Goal: Complete application form

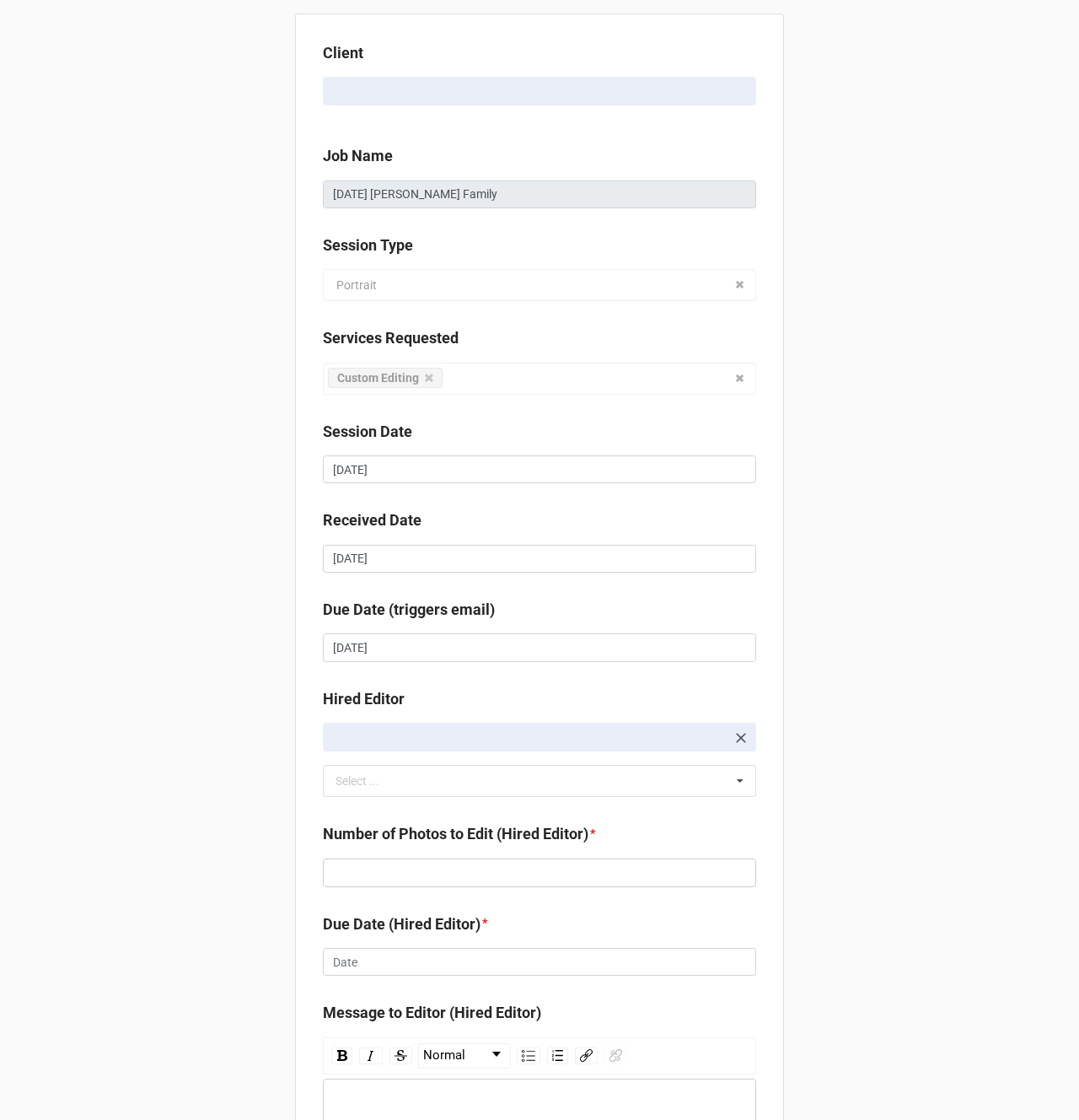
scroll to position [225, 0]
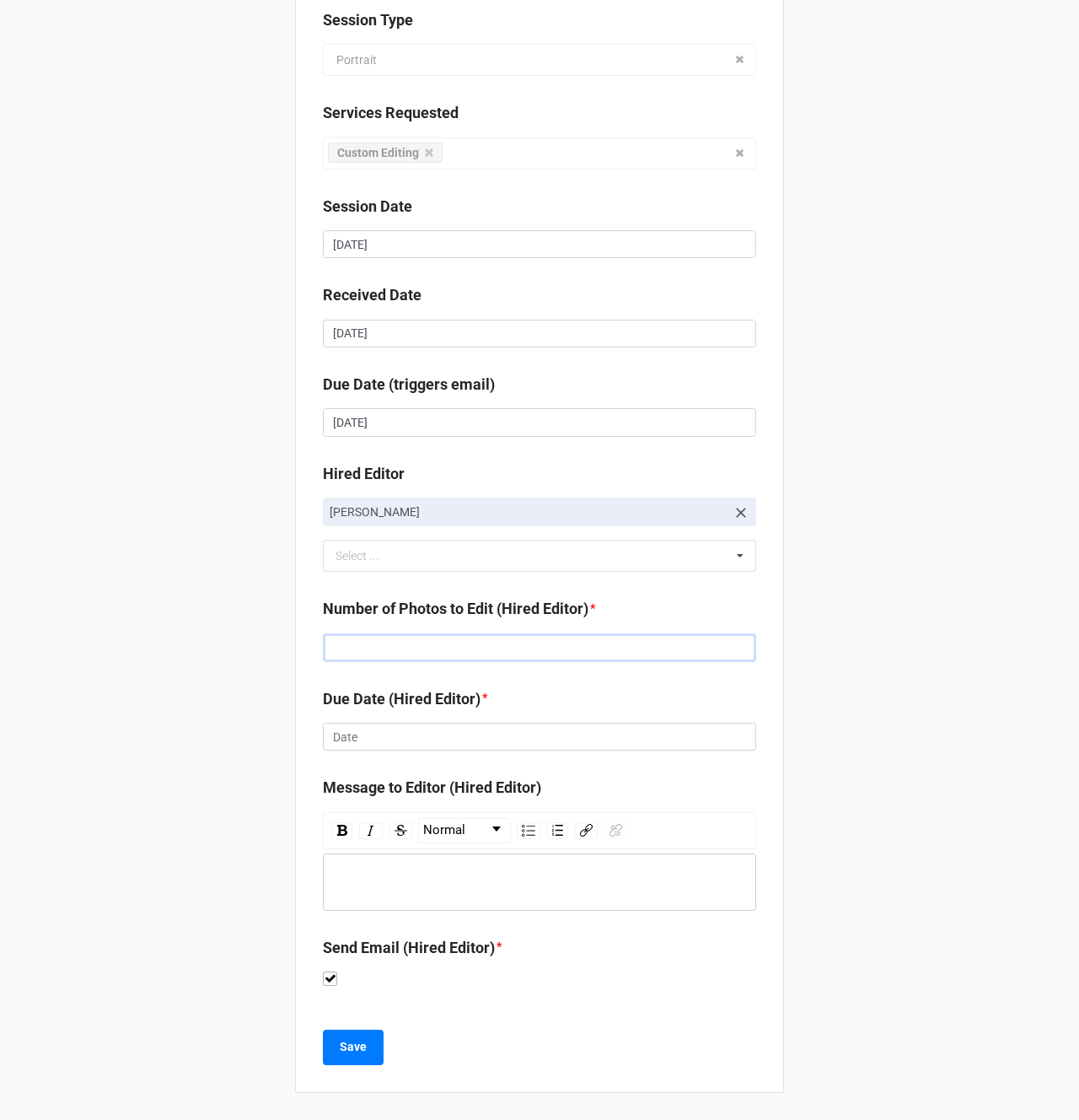
click at [383, 644] on input "text" at bounding box center [540, 647] width 433 height 29
type input "93"
click at [369, 733] on input "text" at bounding box center [540, 737] width 433 height 29
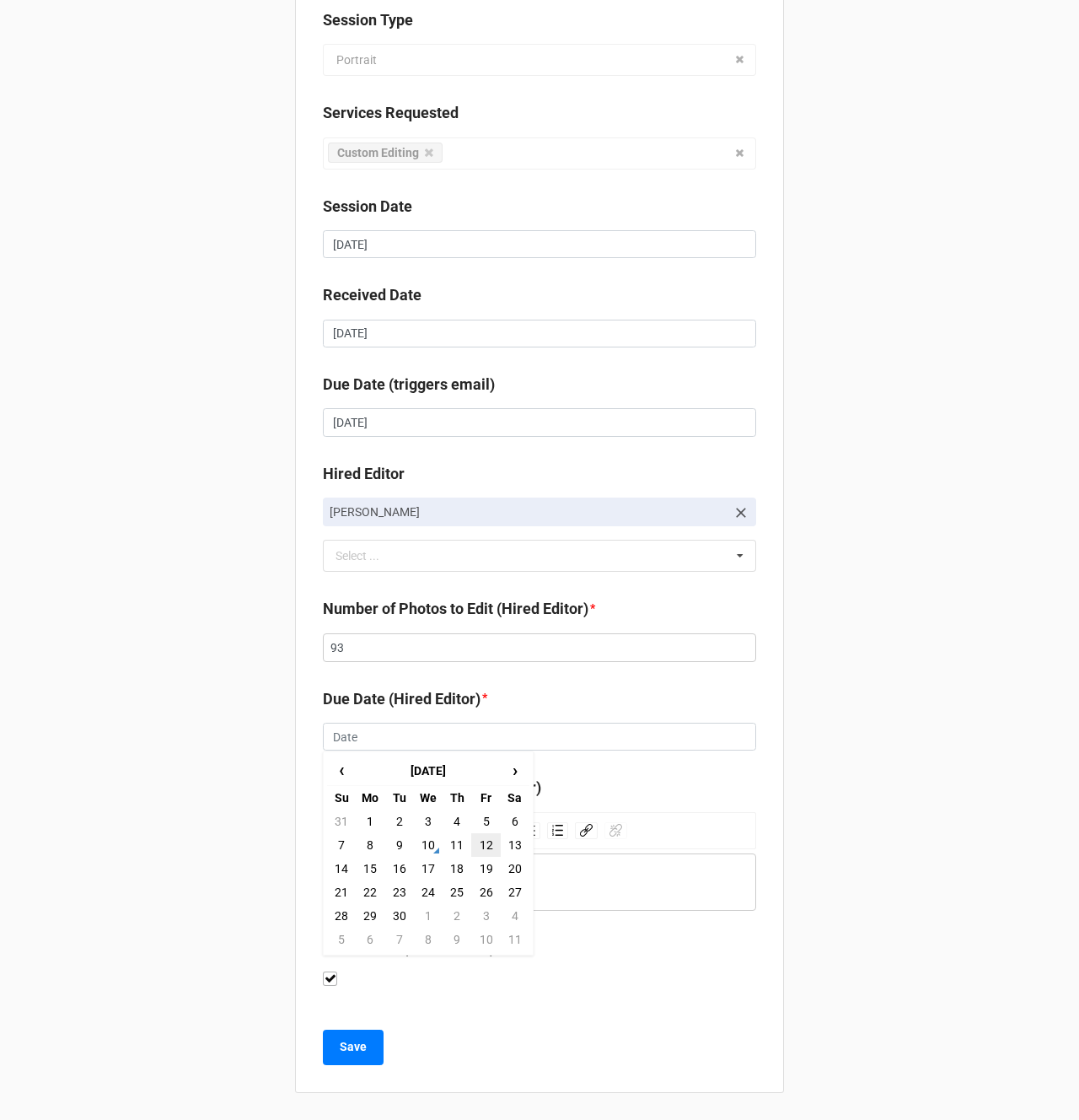
click at [481, 848] on td "12" at bounding box center [486, 844] width 29 height 23
type input "[DATE]"
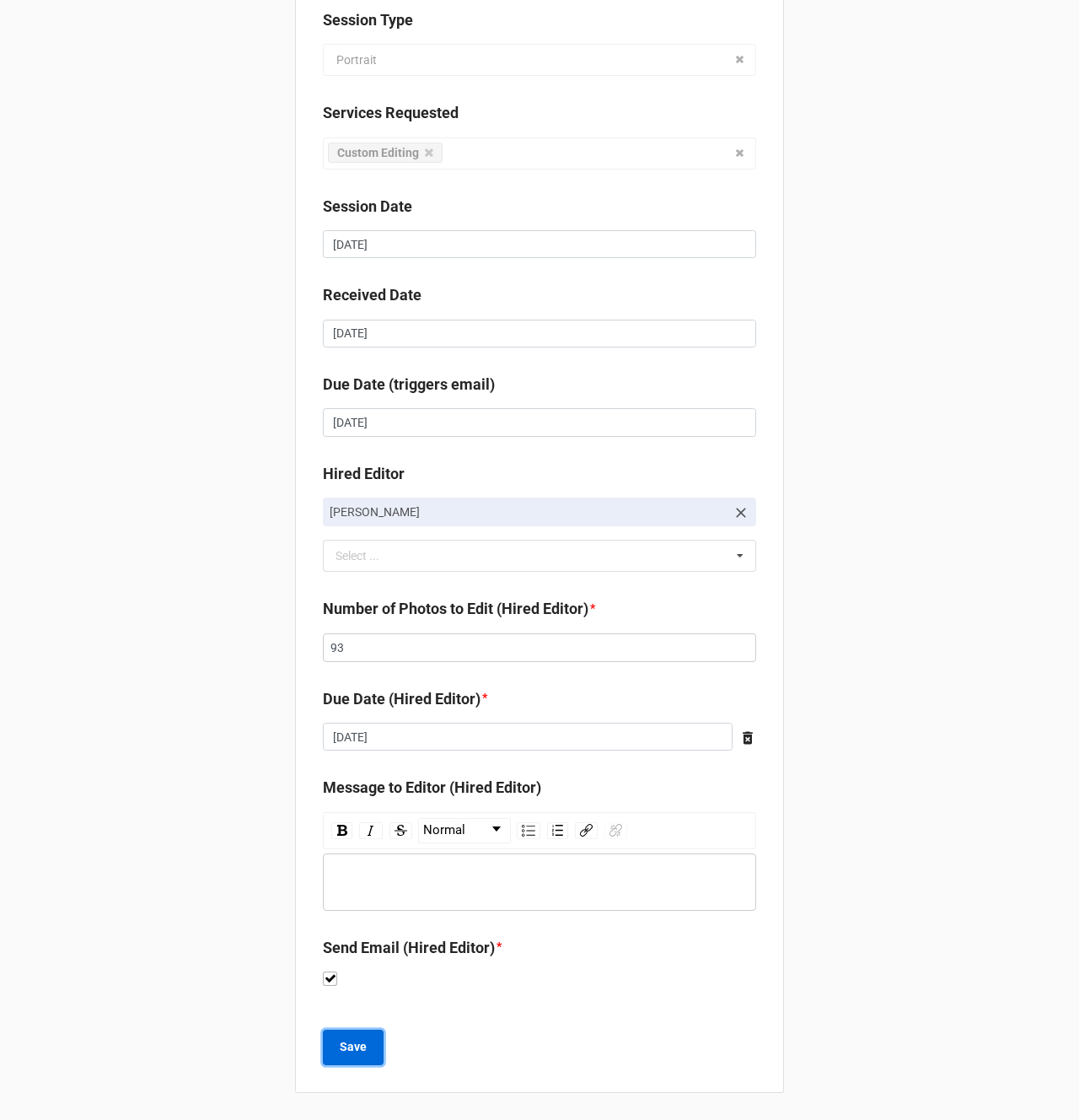
click at [340, 1043] on b "Save" at bounding box center [353, 1047] width 27 height 18
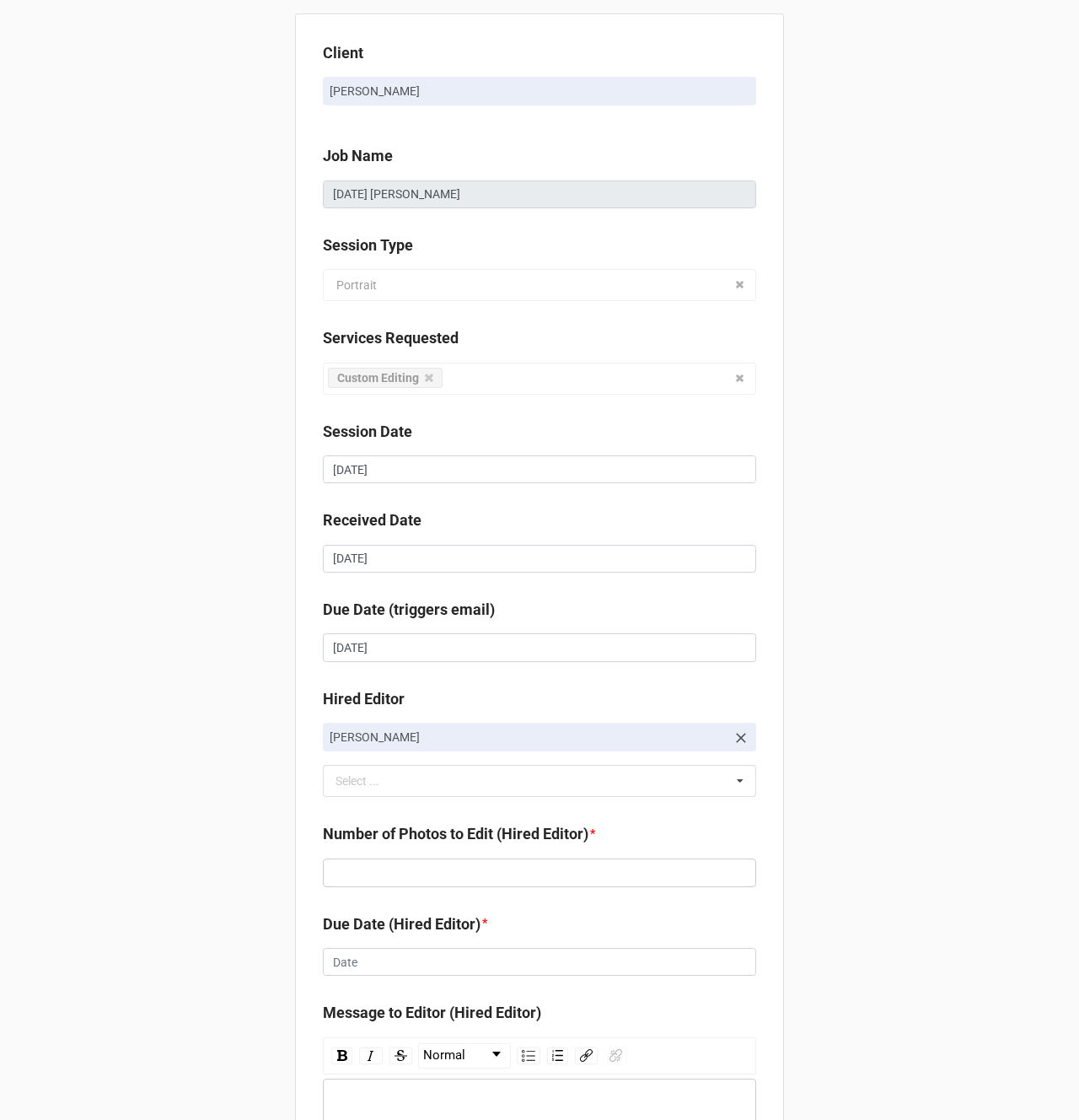
scroll to position [225, 0]
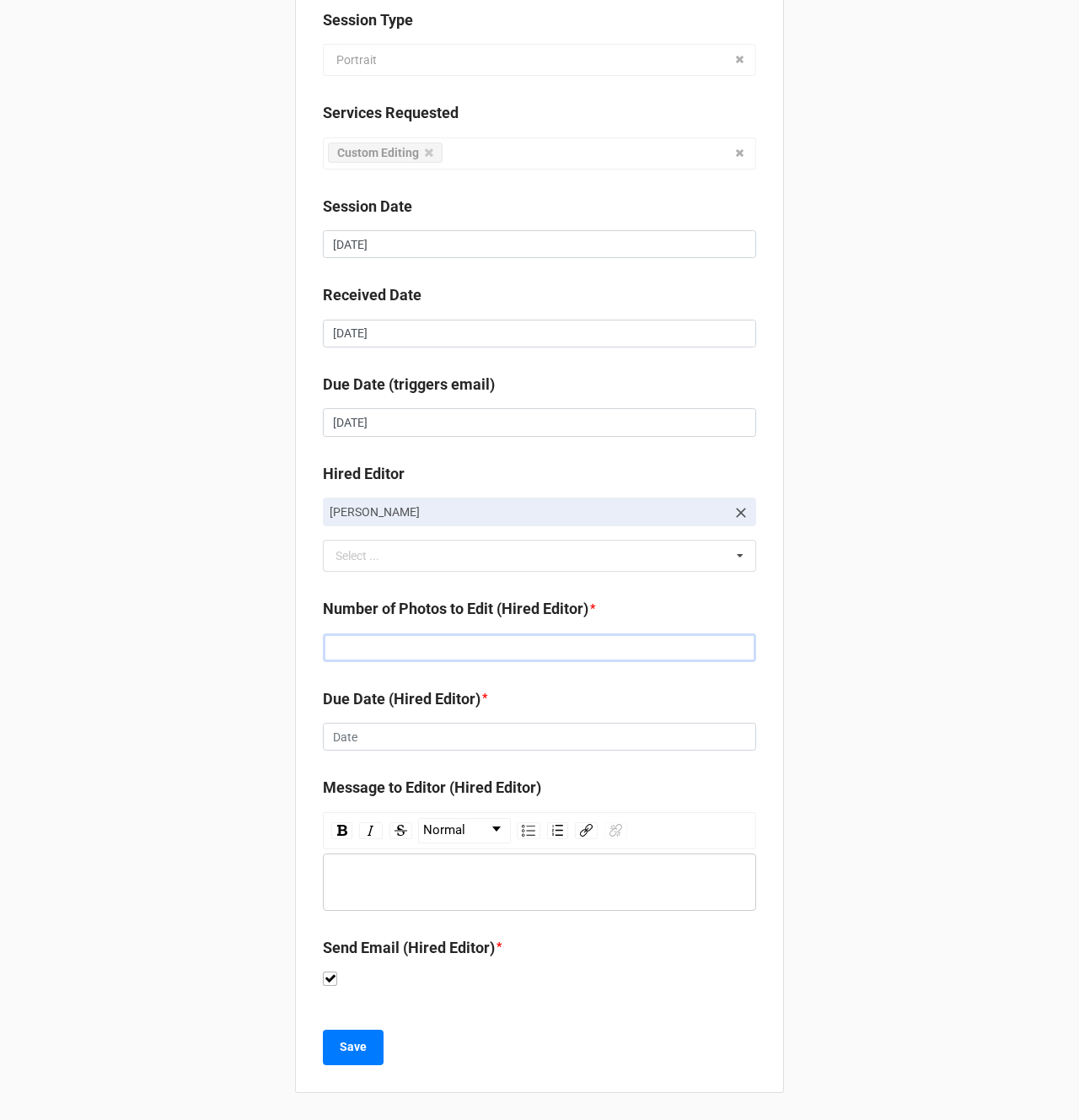
click at [379, 653] on input "text" at bounding box center [540, 647] width 433 height 29
type input "118"
click at [386, 730] on input "text" at bounding box center [540, 737] width 433 height 29
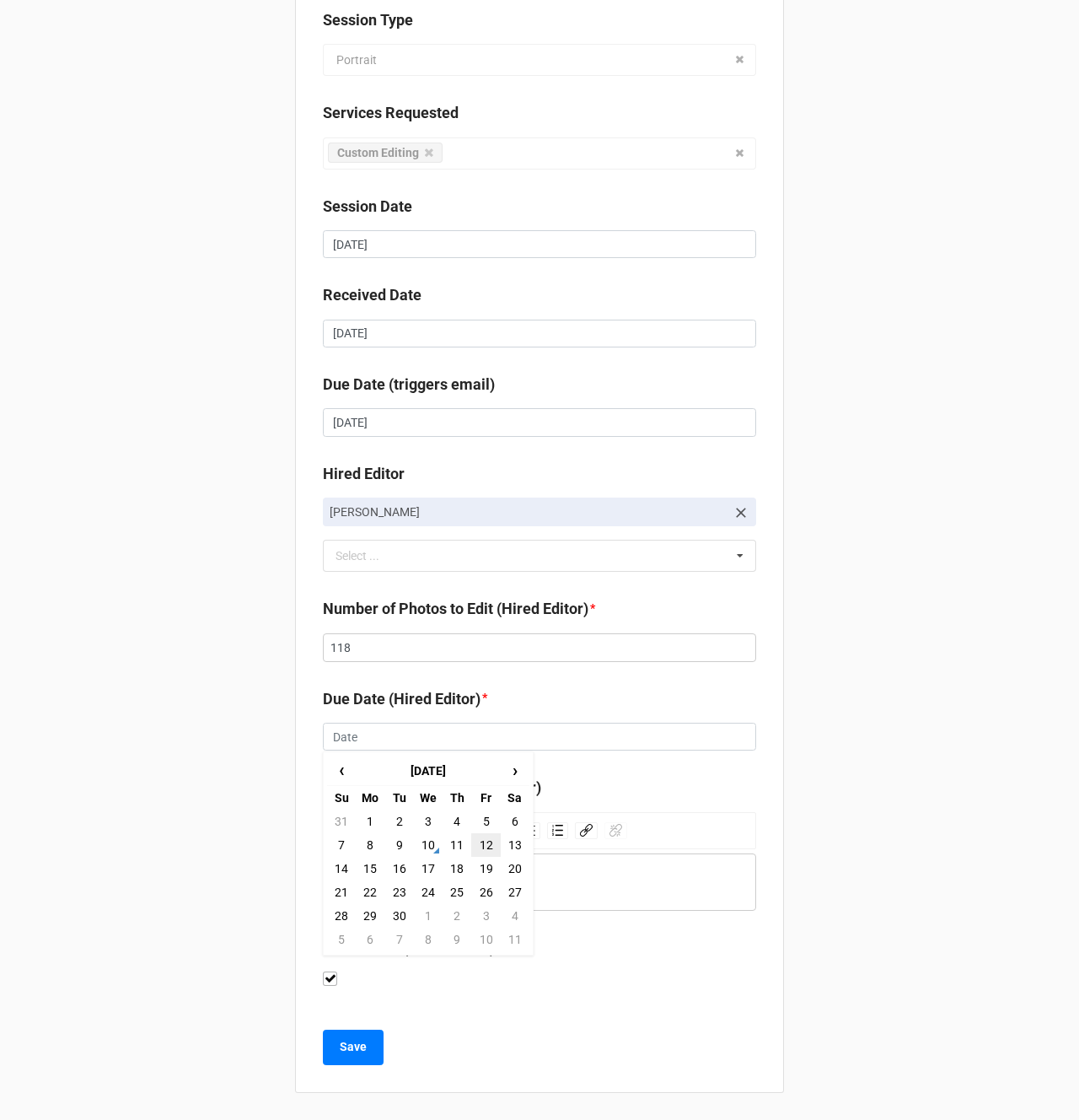
click at [484, 849] on td "12" at bounding box center [486, 844] width 29 height 23
type input "[DATE]"
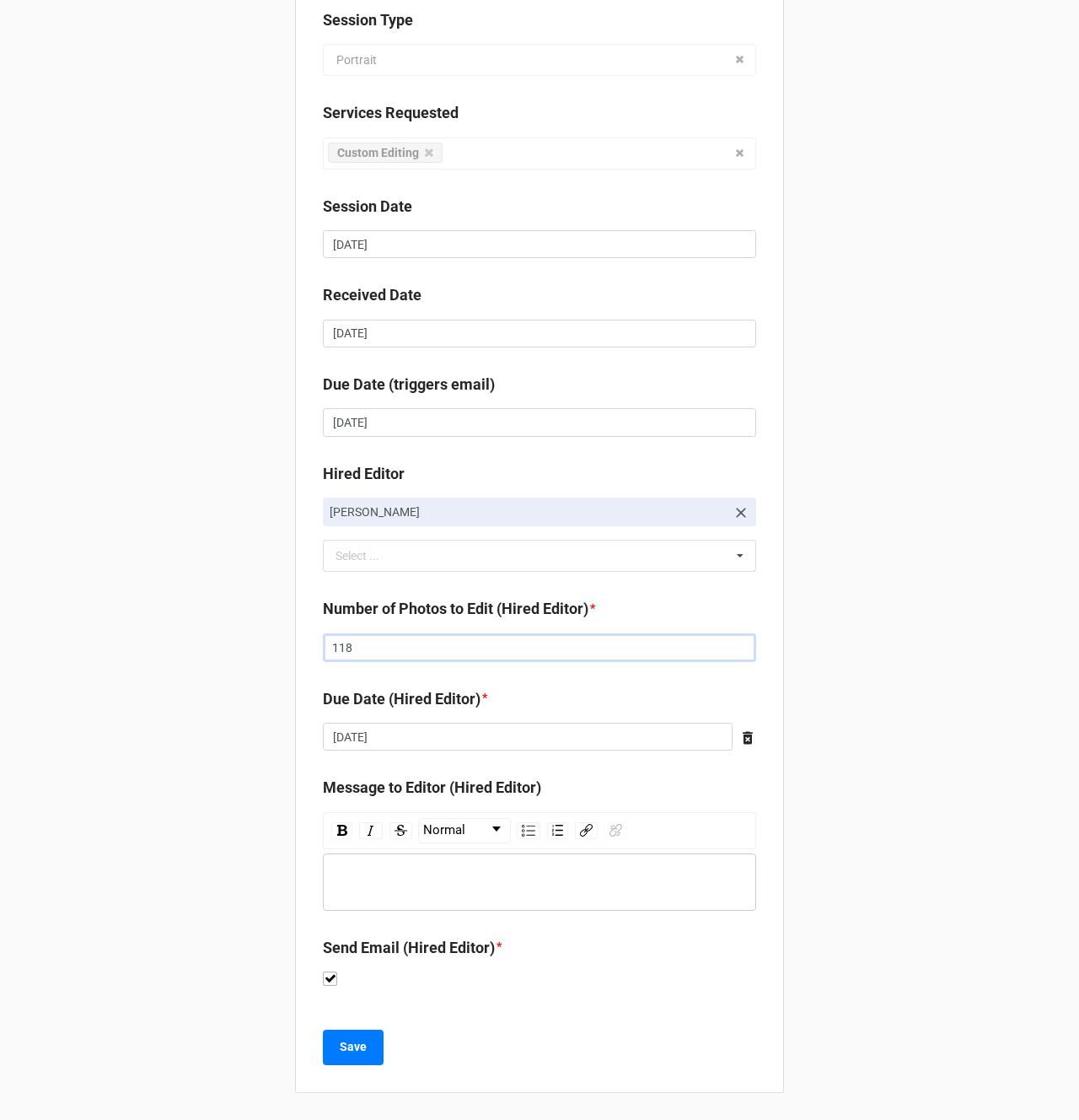
click at [382, 652] on input "118" at bounding box center [540, 647] width 433 height 29
click at [160, 639] on div "Client Andrea Flanagan Job Name 09/08/2025 Ella Peterson Session Type Portrait …" at bounding box center [540, 448] width 1079 height 1345
click at [343, 1055] on b "Save" at bounding box center [353, 1047] width 27 height 18
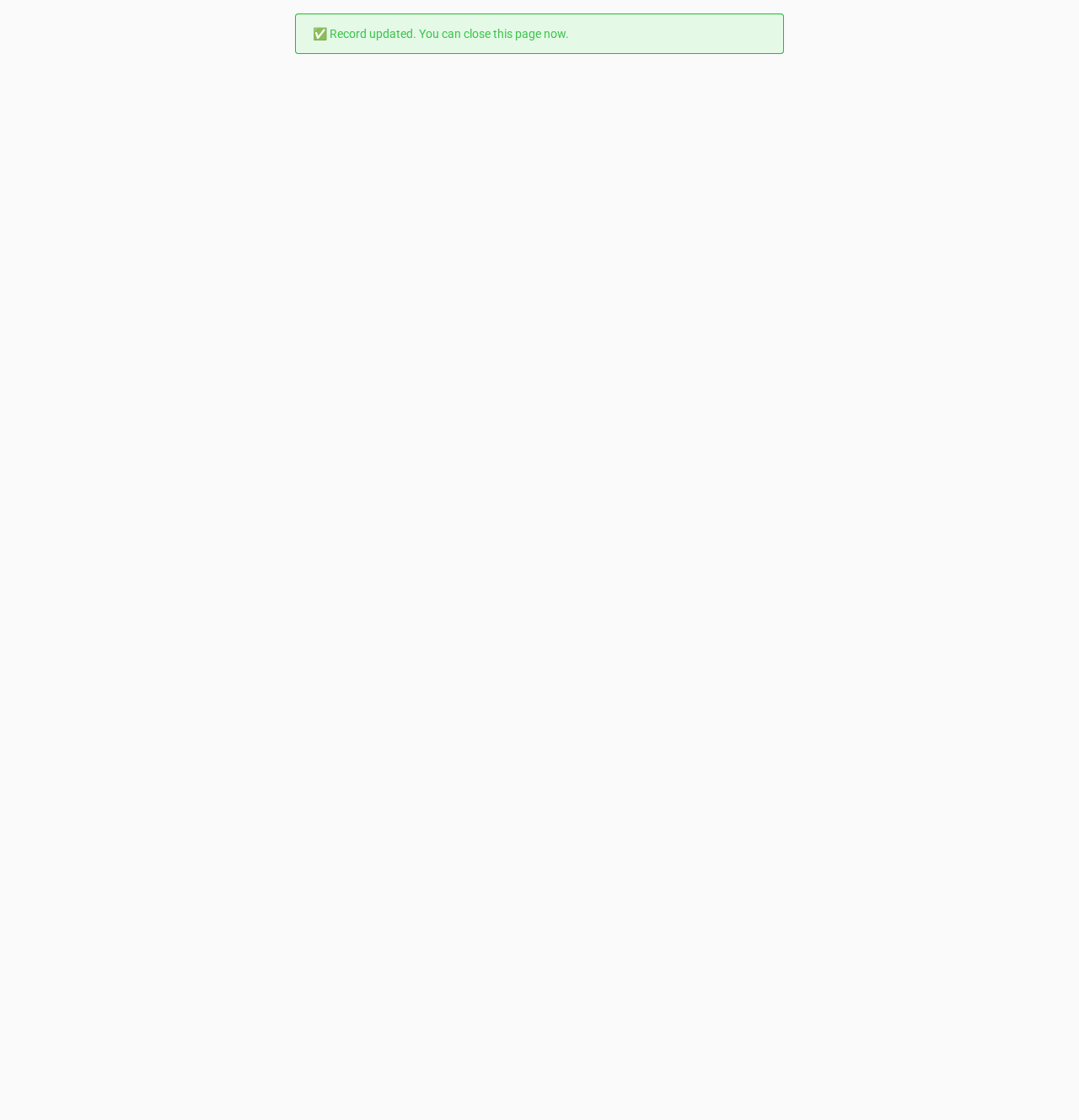
scroll to position [0, 0]
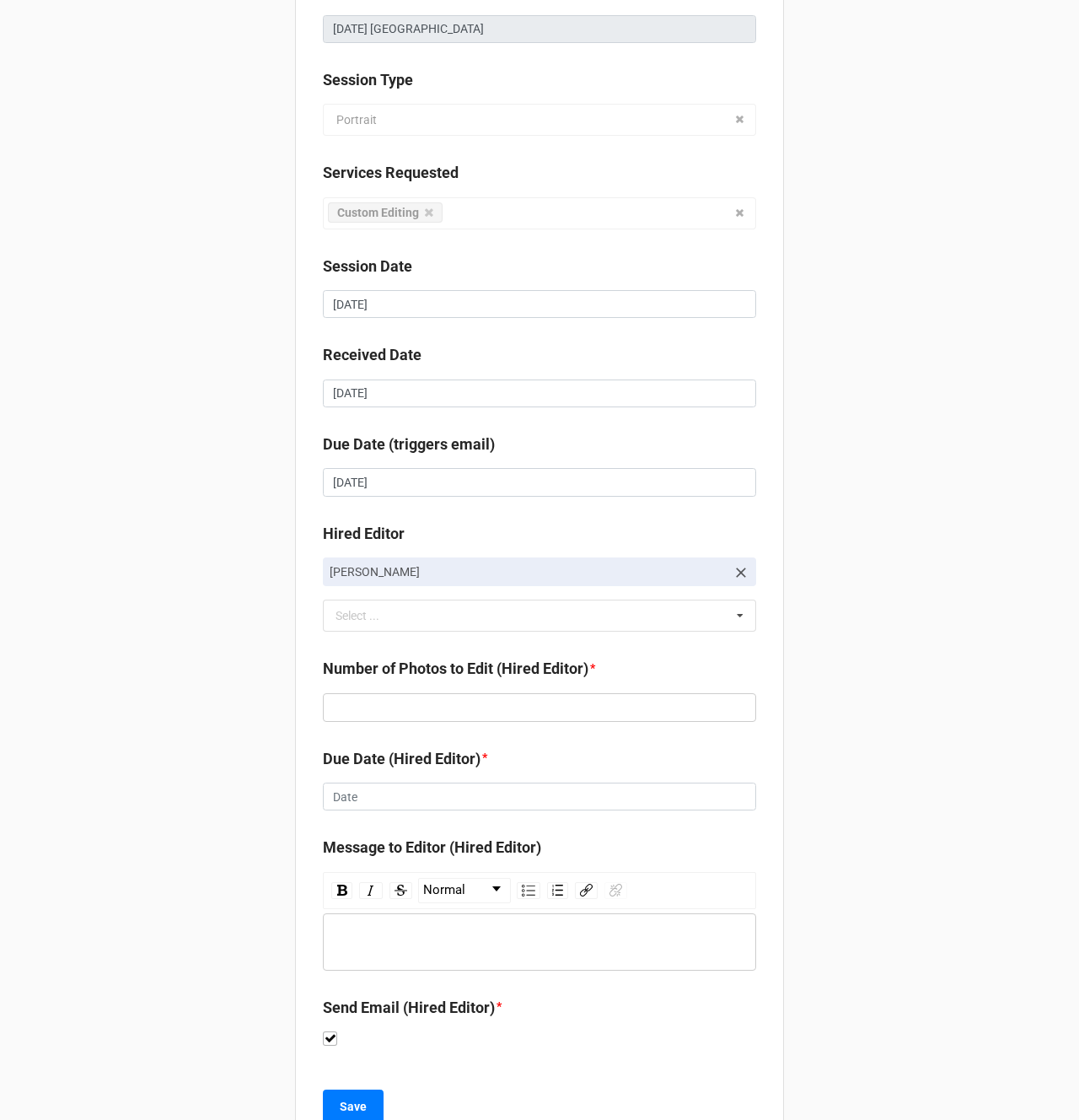
scroll to position [225, 0]
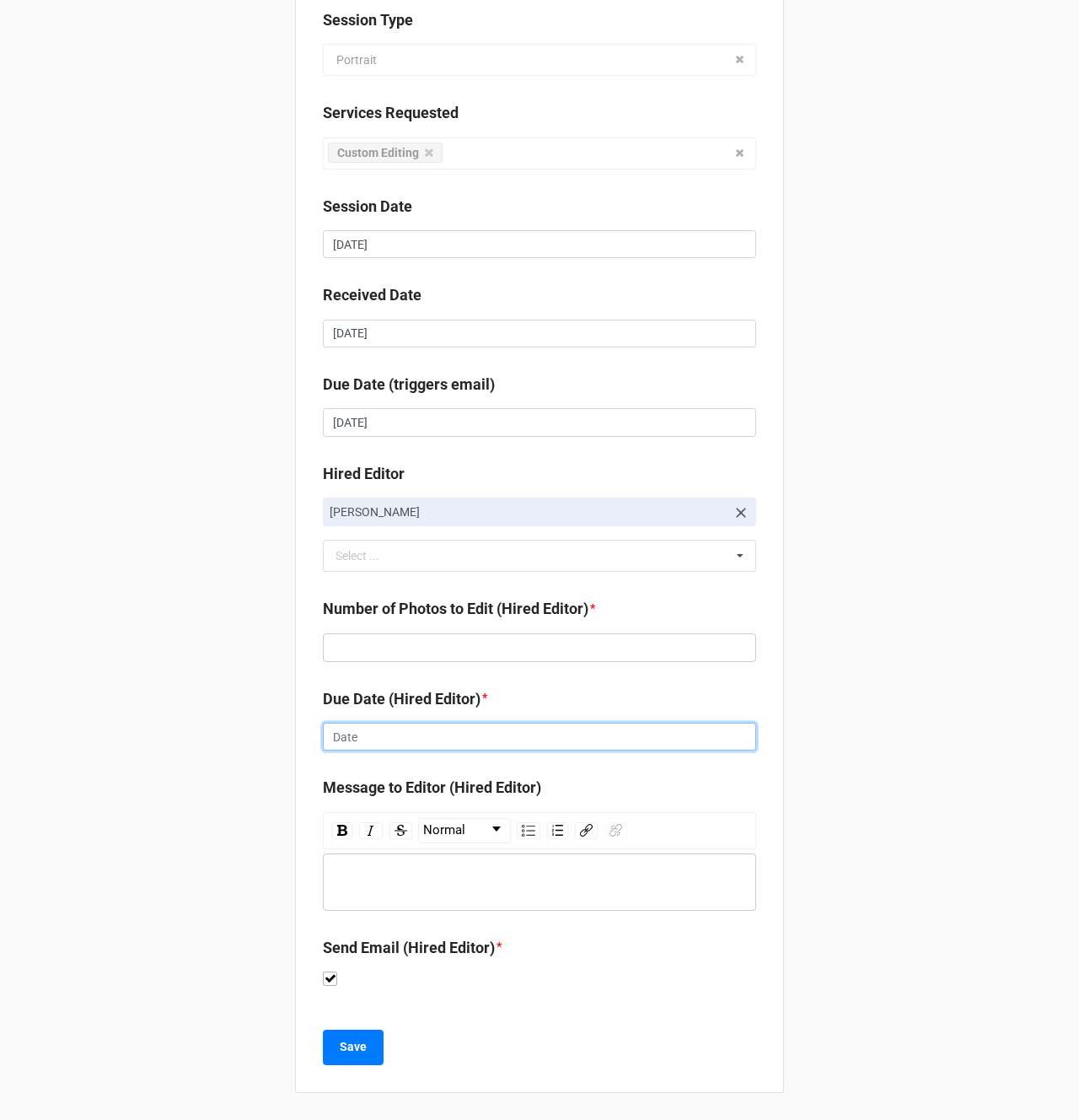
click at [336, 737] on input "text" at bounding box center [540, 737] width 433 height 29
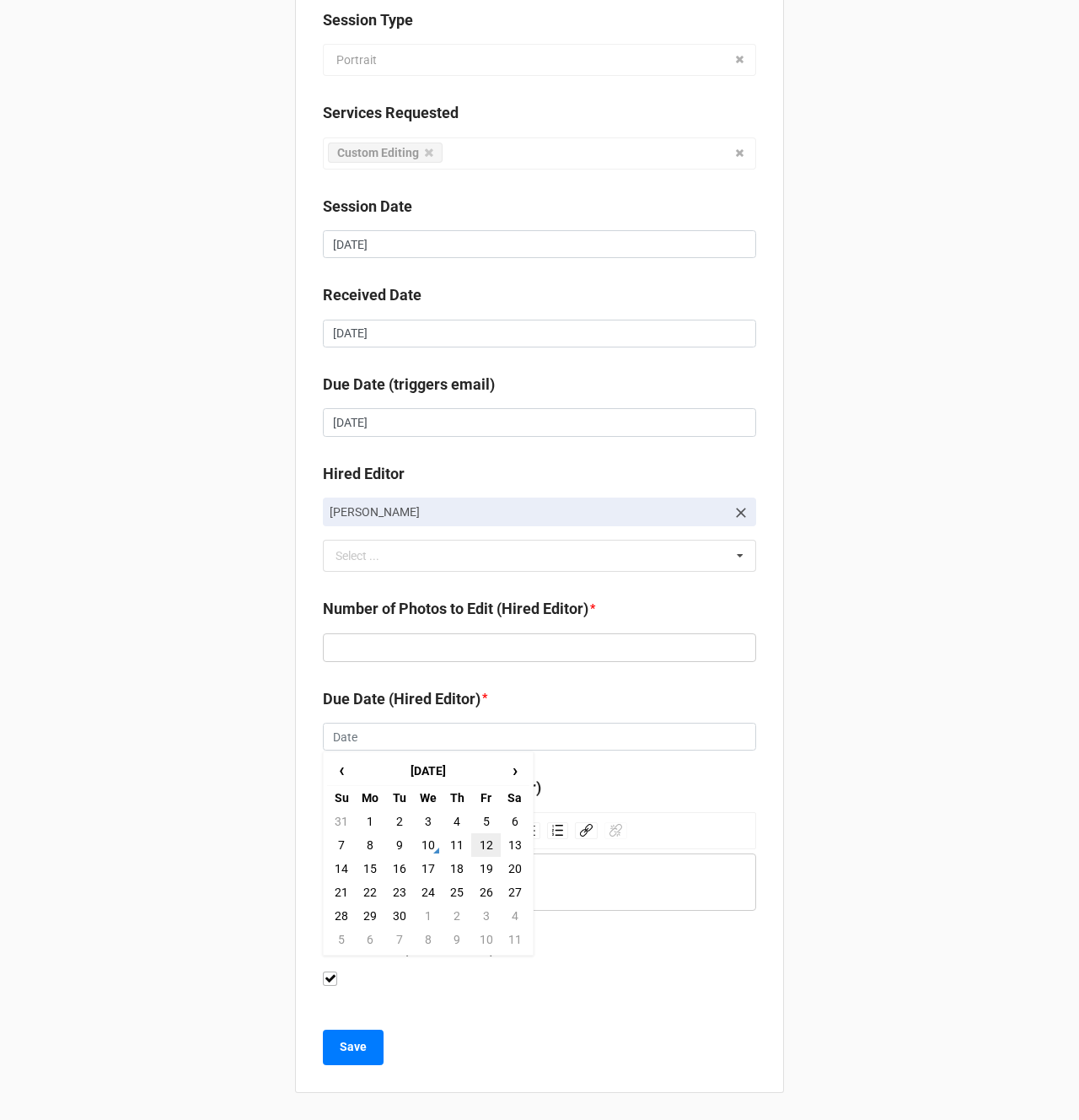
click at [491, 850] on td "12" at bounding box center [486, 844] width 29 height 23
type input "[DATE]"
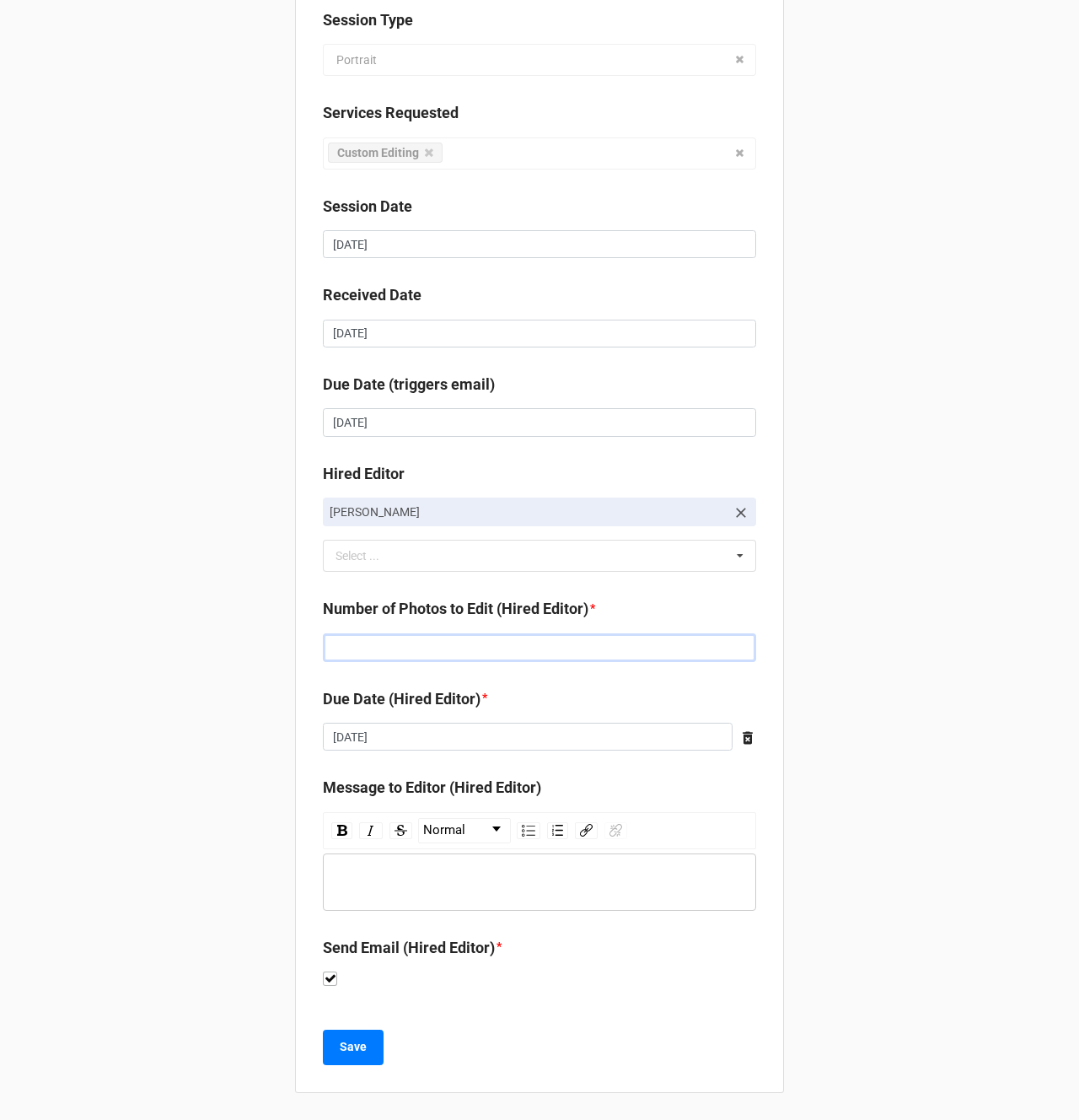
click at [354, 659] on input "text" at bounding box center [540, 647] width 433 height 29
click at [342, 640] on input "text" at bounding box center [540, 647] width 433 height 29
type input "173"
click at [107, 424] on div "Client [PERSON_NAME] Job Name [DATE] [PERSON_NAME] Session Type Portrait Portra…" at bounding box center [540, 448] width 1079 height 1345
click at [351, 1051] on b "Save" at bounding box center [353, 1047] width 27 height 18
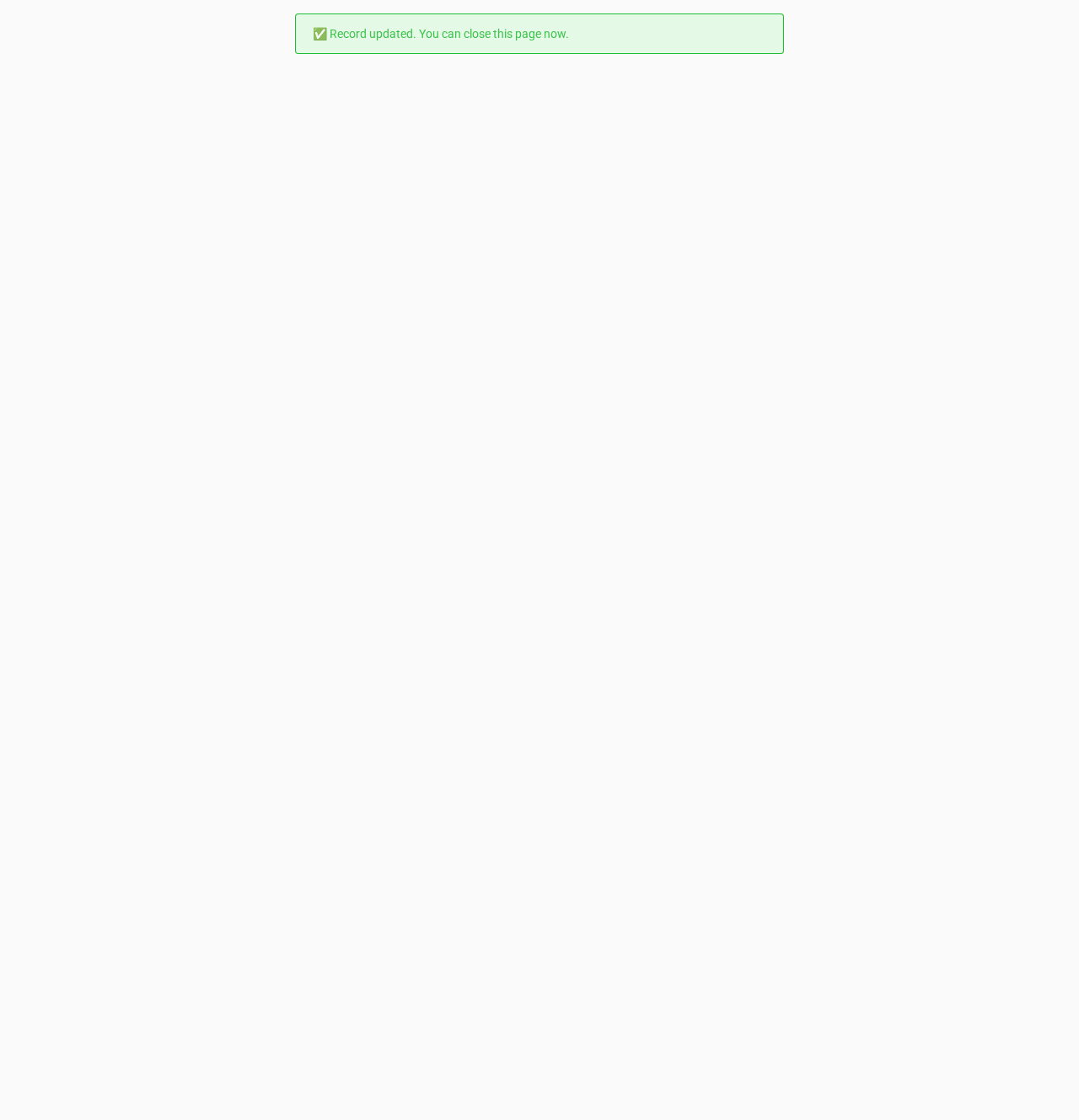
scroll to position [0, 0]
